Goal: Task Accomplishment & Management: Manage account settings

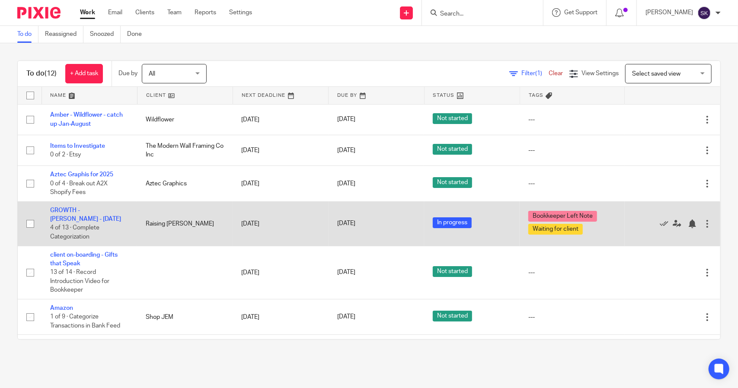
click at [65, 214] on td "GROWTH - Kristin Nobles - August 2025 4 of 13 · Complete Categorization" at bounding box center [90, 224] width 96 height 45
click at [63, 210] on link "GROWTH - [PERSON_NAME] - [DATE]" at bounding box center [85, 215] width 71 height 15
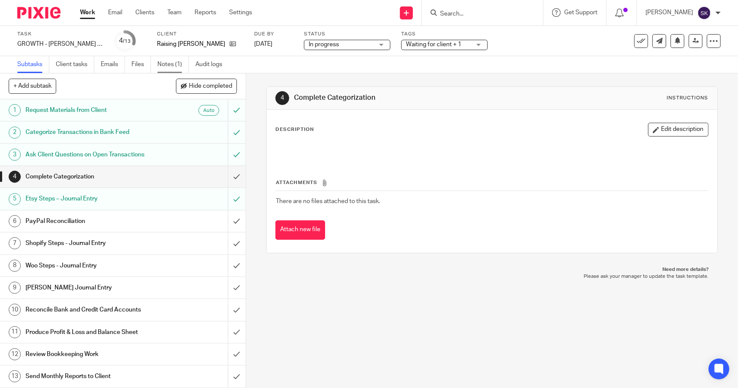
click at [158, 63] on link "Notes (1)" at bounding box center [173, 64] width 32 height 17
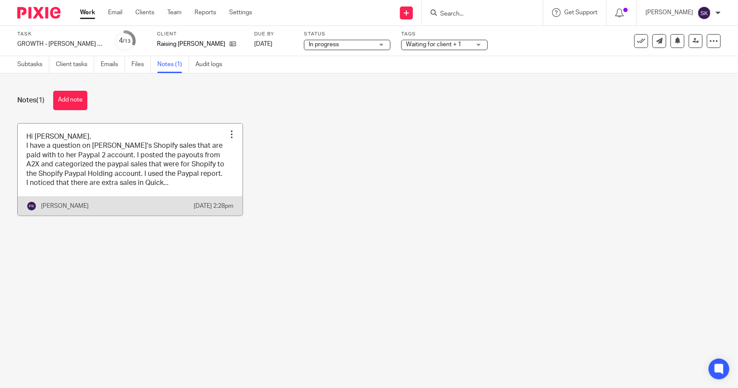
click at [157, 153] on link at bounding box center [130, 170] width 225 height 93
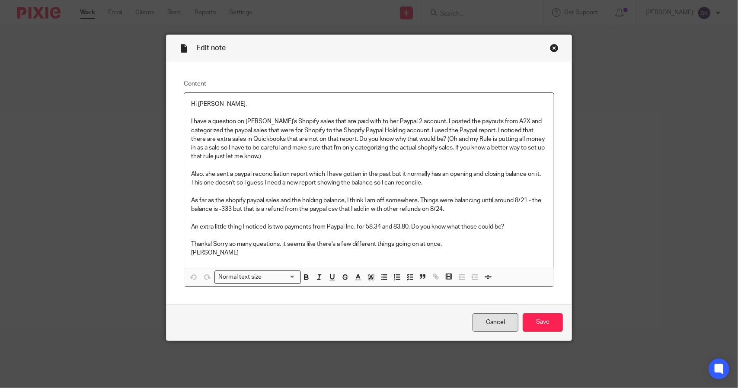
click at [498, 321] on link "Cancel" at bounding box center [496, 323] width 46 height 19
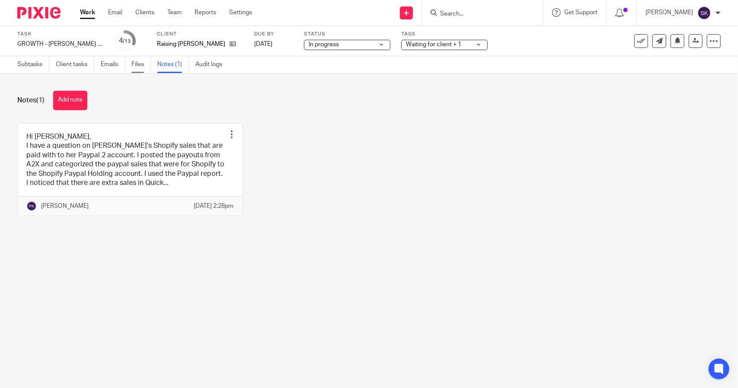
click at [144, 66] on link "Files" at bounding box center [140, 64] width 19 height 17
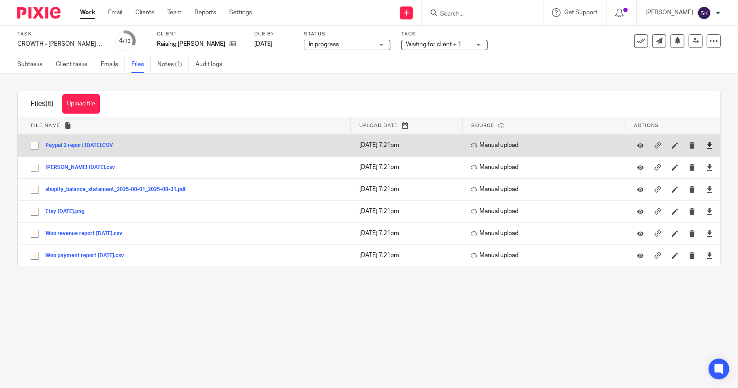
click at [707, 149] on link at bounding box center [710, 145] width 6 height 9
